Goal: Task Accomplishment & Management: Use online tool/utility

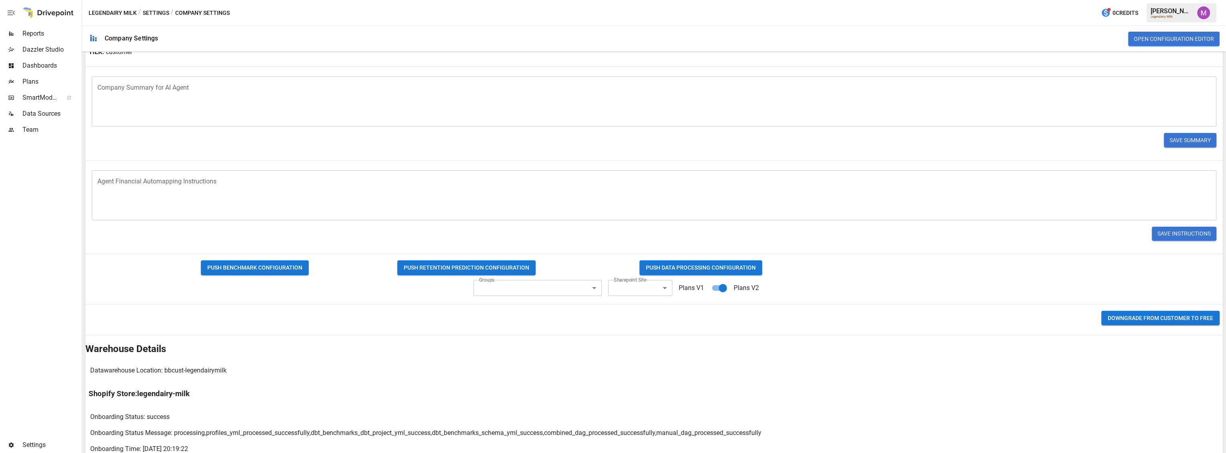
scroll to position [190, 0]
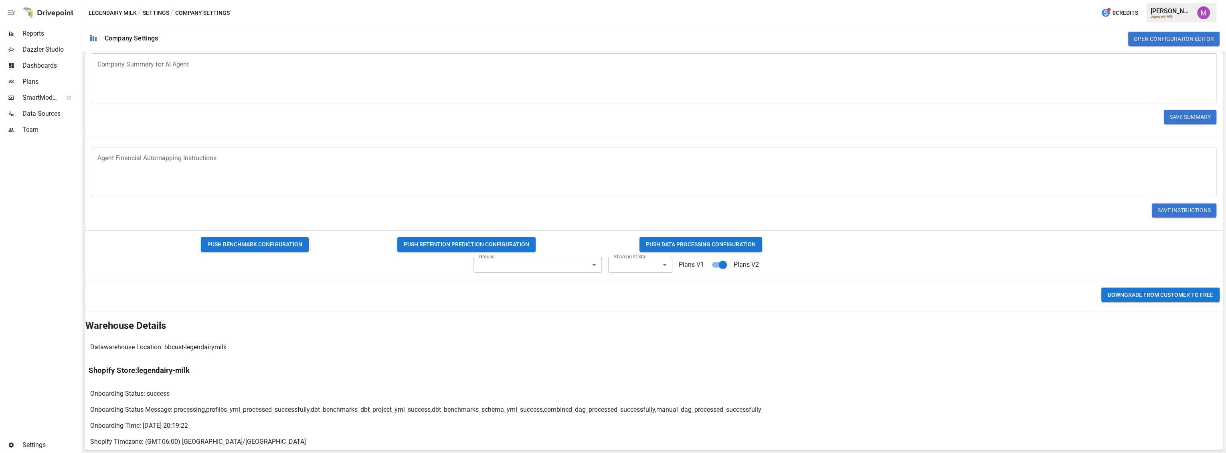
click at [654, 255] on div "Groups ​ ​ Sharepoint Site ​ ​ Plans V1 Plans V2" at bounding box center [425, 264] width 680 height 19
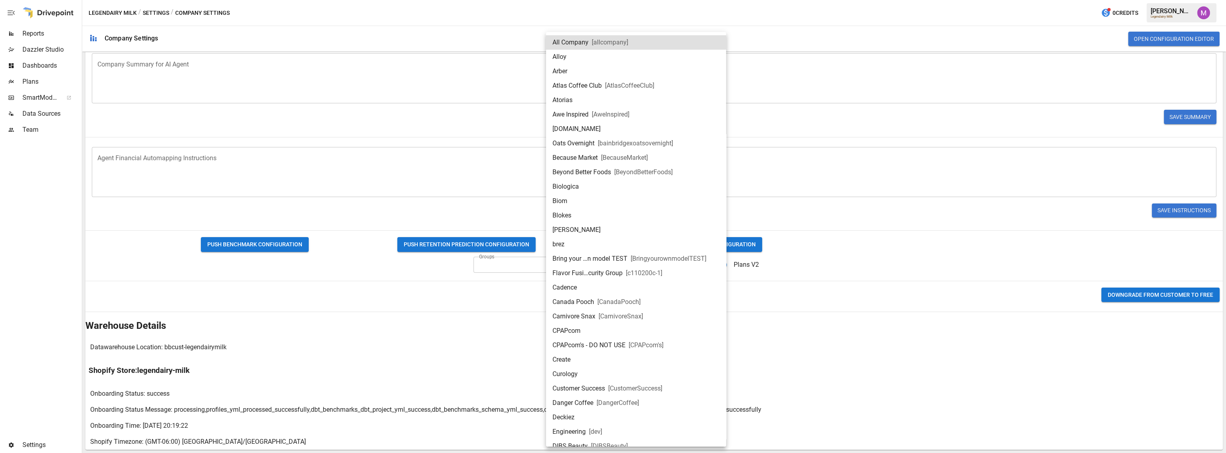
click at [649, 0] on body "Reports Dazzler Studio Dashboards Plans SmartModel ™ Data Sources Team Settings…" at bounding box center [613, 0] width 1226 height 0
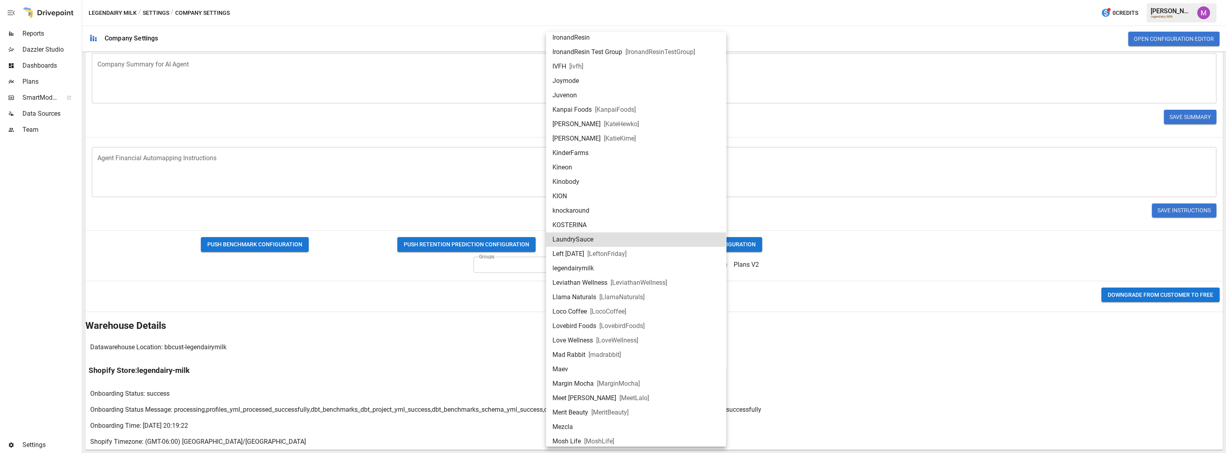
click at [593, 263] on li "legendairymilk" at bounding box center [636, 268] width 180 height 14
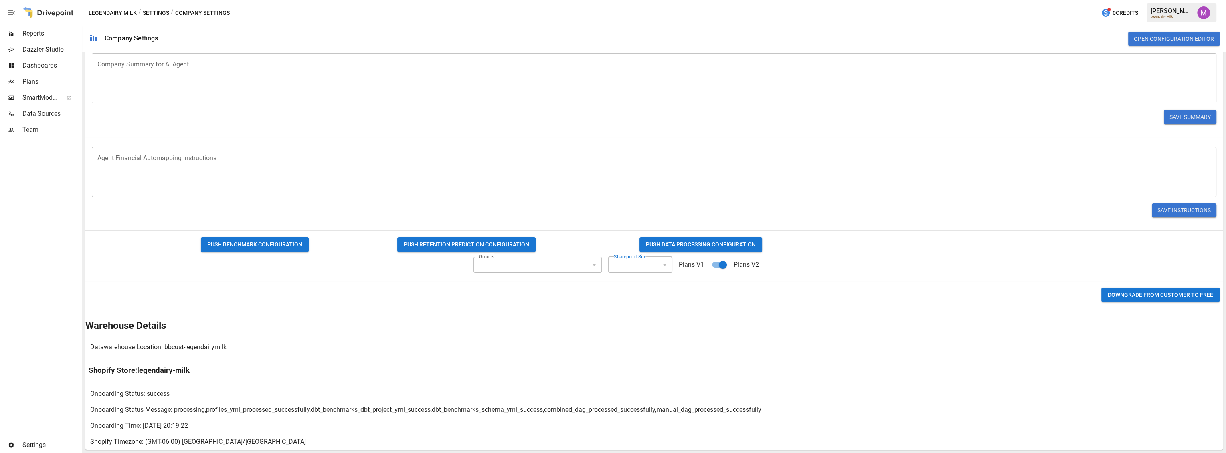
click at [724, 192] on div "* Agent Financial Automapping Instructions" at bounding box center [654, 172] width 1125 height 50
type input "**********"
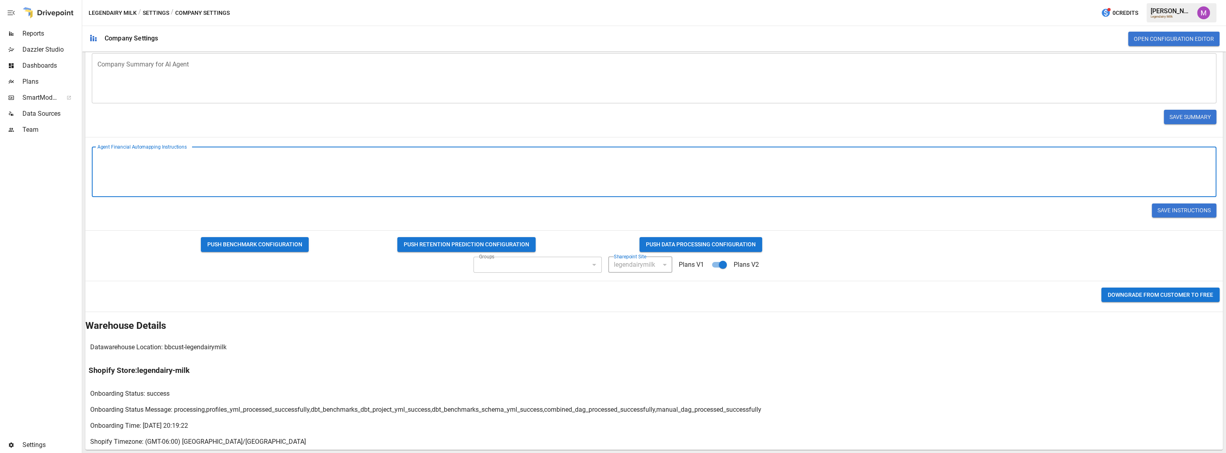
click at [22, 115] on span "Data Sources" at bounding box center [51, 114] width 58 height 10
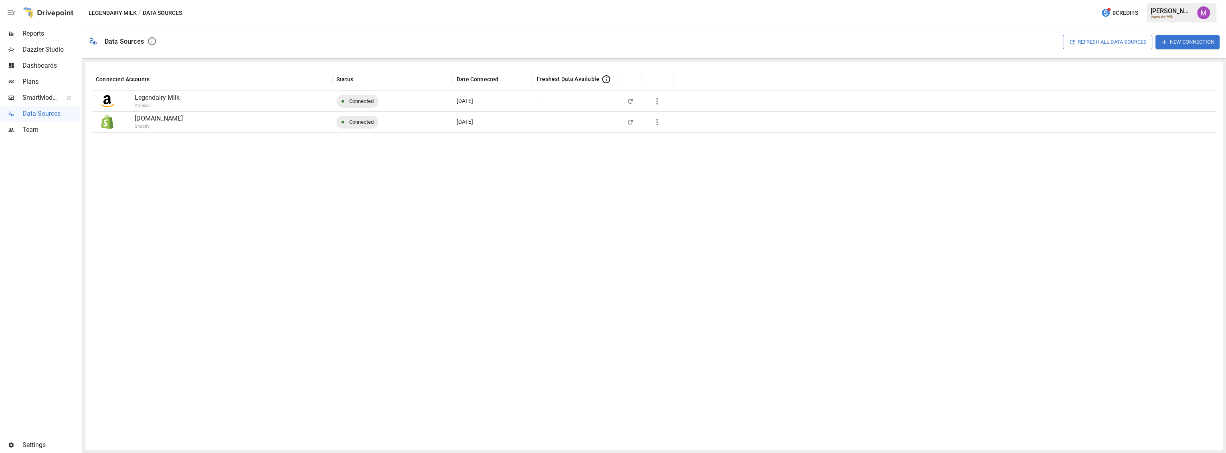
click at [666, 124] on div at bounding box center [657, 122] width 24 height 16
click at [660, 124] on icon "button" at bounding box center [657, 122] width 10 height 10
click at [668, 180] on div "Full refresh all data sources w/o pulling raw data" at bounding box center [728, 184] width 138 height 10
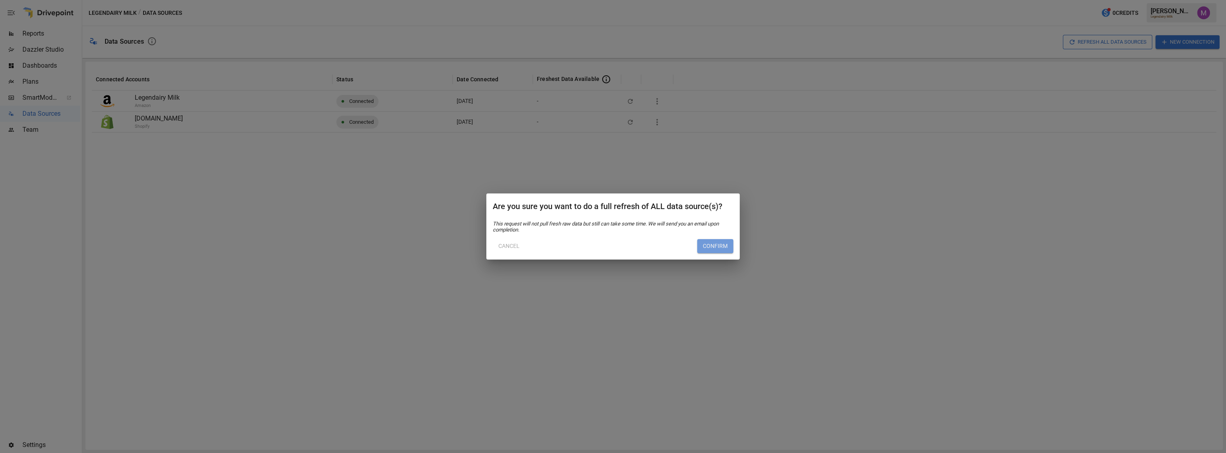
click at [724, 245] on button "Confirm" at bounding box center [715, 246] width 36 height 14
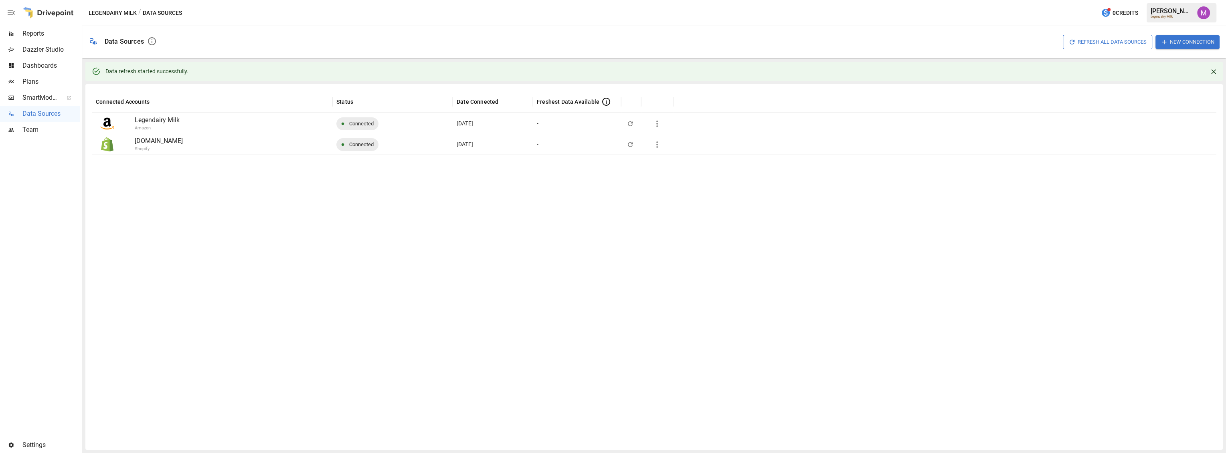
click at [37, 78] on span "Plans" at bounding box center [51, 82] width 58 height 10
